Goal: Information Seeking & Learning: Learn about a topic

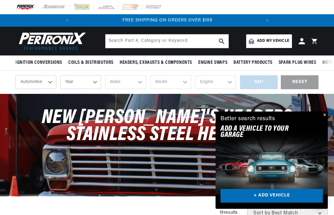
scroll to position [0, 188]
click at [47, 85] on select "Automotive Agricultural Industrial Marine Motorcycle" at bounding box center [35, 82] width 41 height 14
click at [93, 82] on select "Year 2026 2025 2024 2023 2022 2021 2020 2019 2018 2017 2016 2015 2014 2013 2012…" at bounding box center [80, 82] width 41 height 14
select select "1965"
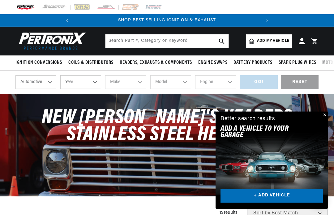
select select "1965"
click at [132, 82] on select "Make Alfa Romeo American Motors Aston Martin Austin Austin Healey Avanti Bentle…" at bounding box center [125, 82] width 41 height 14
select select "Chevrolet"
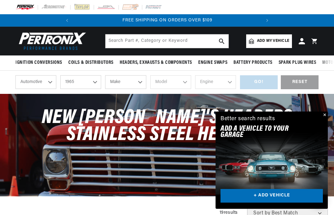
select select "Chevrolet"
click at [184, 85] on select "Model Bel Air Biscayne C10 Pickup C20 Pickup C30 Pickup C50 C60 C80 Chevelle Ch…" at bounding box center [170, 82] width 41 height 14
select select "C10-Pickup"
click at [227, 83] on select "Engine 230cid / 3.8L 250cid / 4.1L 283cid / 4.6L 292cid / 4.8L" at bounding box center [215, 82] width 41 height 14
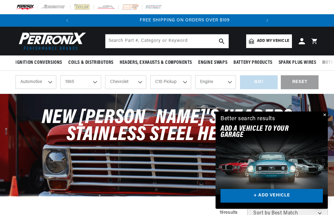
scroll to position [0, 188]
select select "283cid-4.6L"
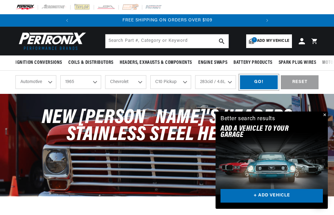
click at [267, 80] on div "GO!" at bounding box center [259, 82] width 38 height 14
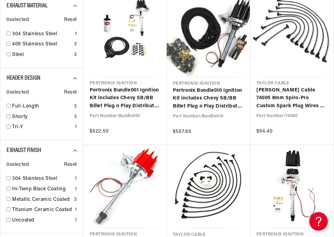
scroll to position [275, 0]
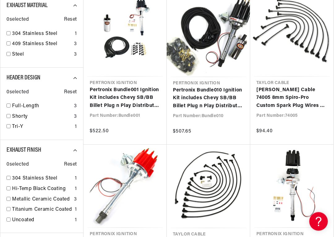
click at [9, 125] on input "checkbox" at bounding box center [8, 127] width 4 height 4
checkbox input "false"
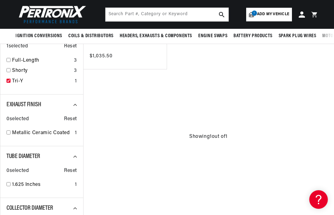
scroll to position [198, 0]
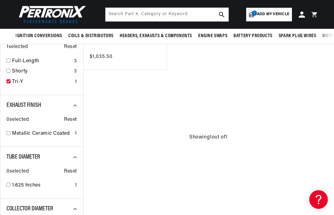
click at [12, 69] on link "Shorty" at bounding box center [41, 71] width 59 height 8
checkbox input "true"
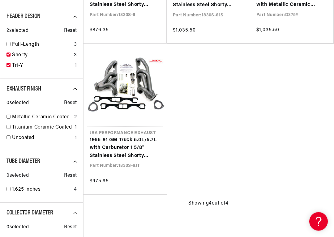
click at [17, 43] on link "Full-Length" at bounding box center [41, 45] width 59 height 8
checkbox input "true"
